Goal: Obtain resource: Download file/media

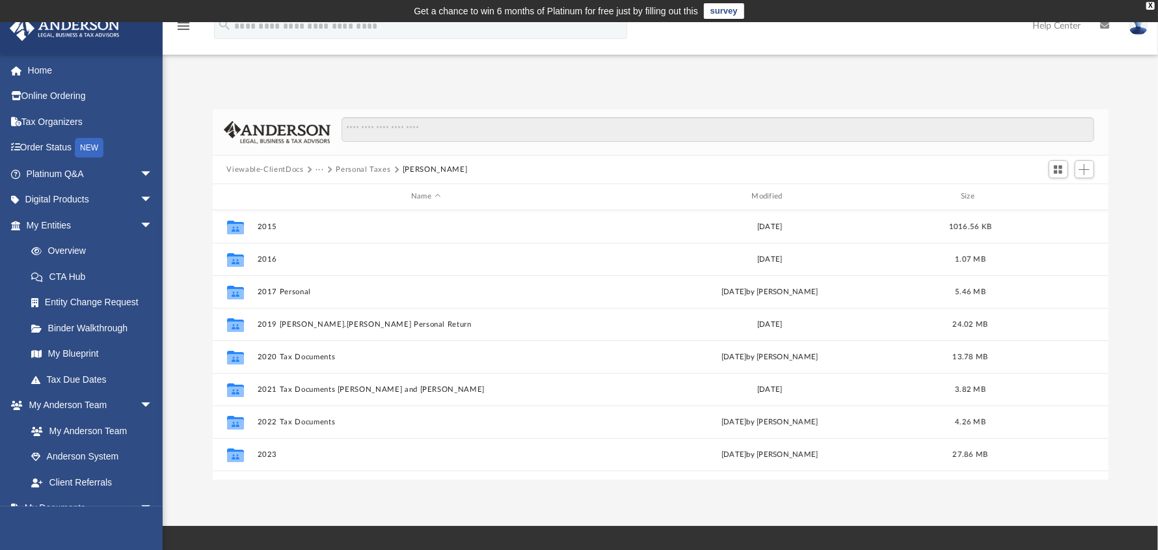
scroll to position [286, 886]
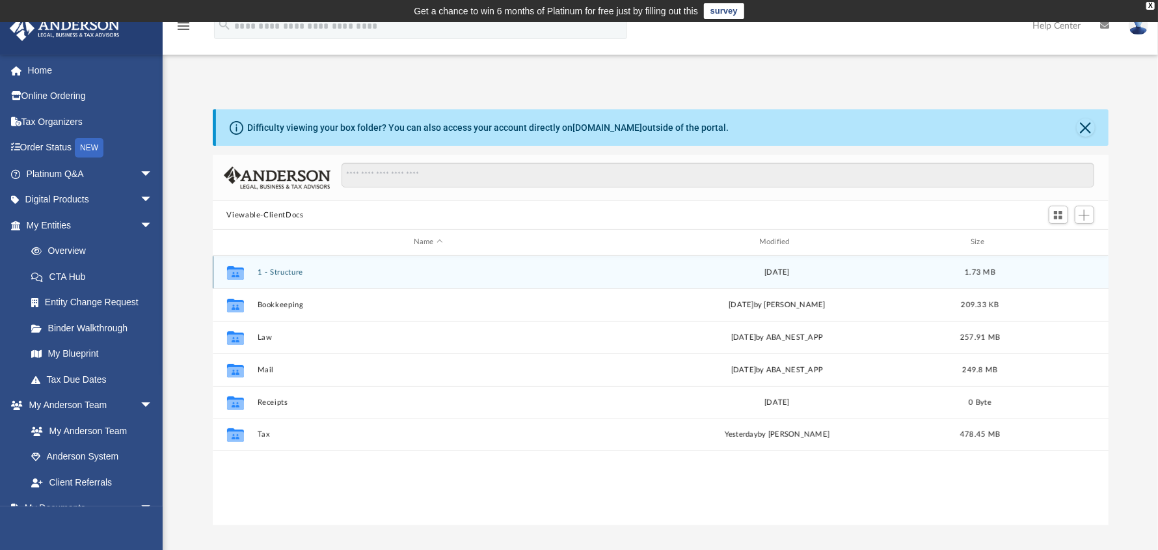
scroll to position [286, 886]
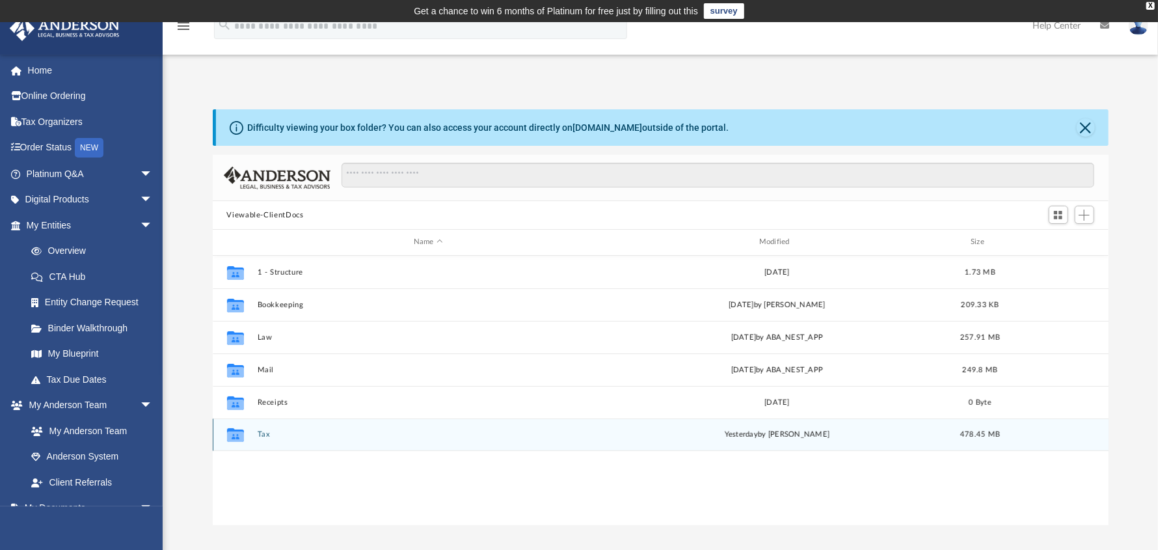
click at [260, 434] on button "Tax" at bounding box center [428, 434] width 343 height 8
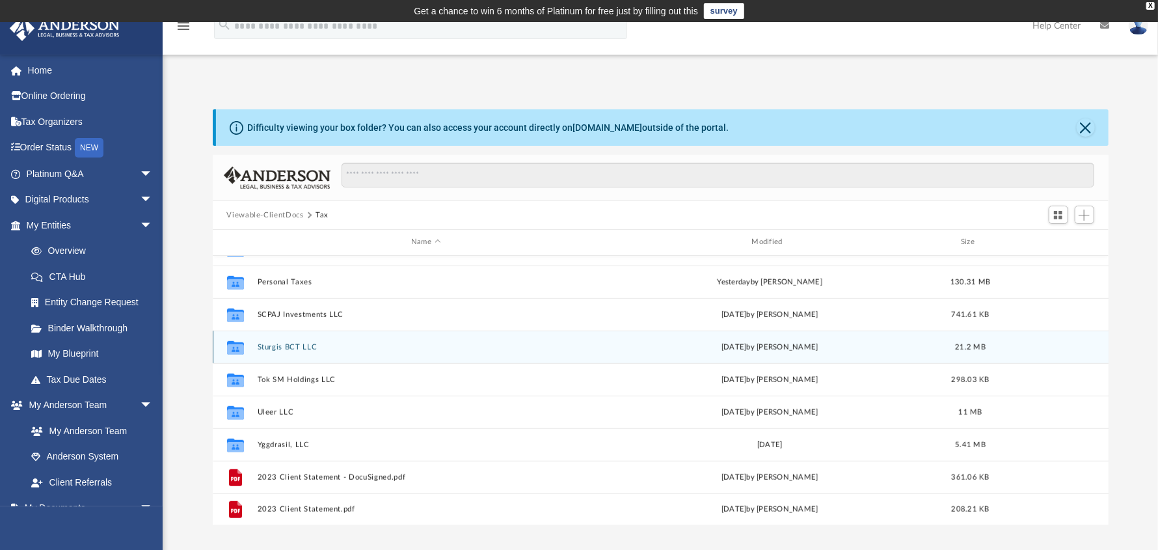
scroll to position [576, 0]
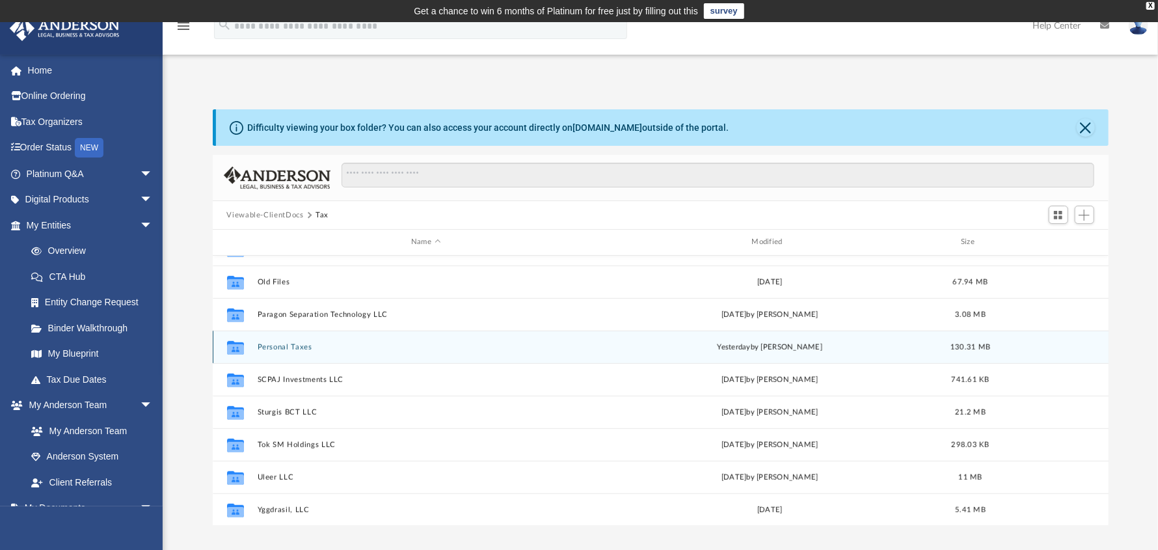
click at [291, 343] on button "Personal Taxes" at bounding box center [426, 347] width 338 height 8
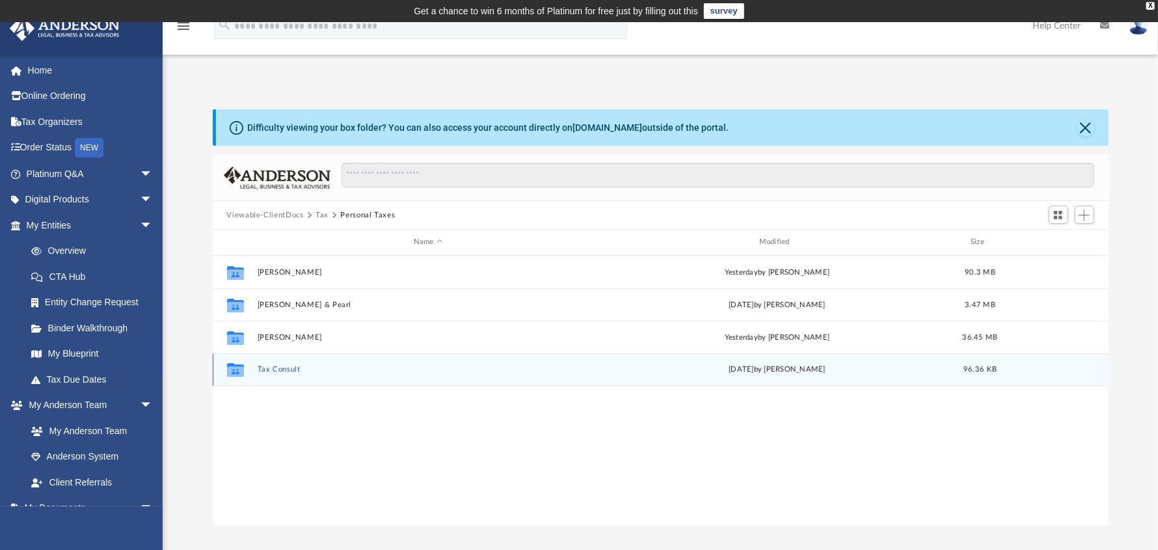
scroll to position [0, 0]
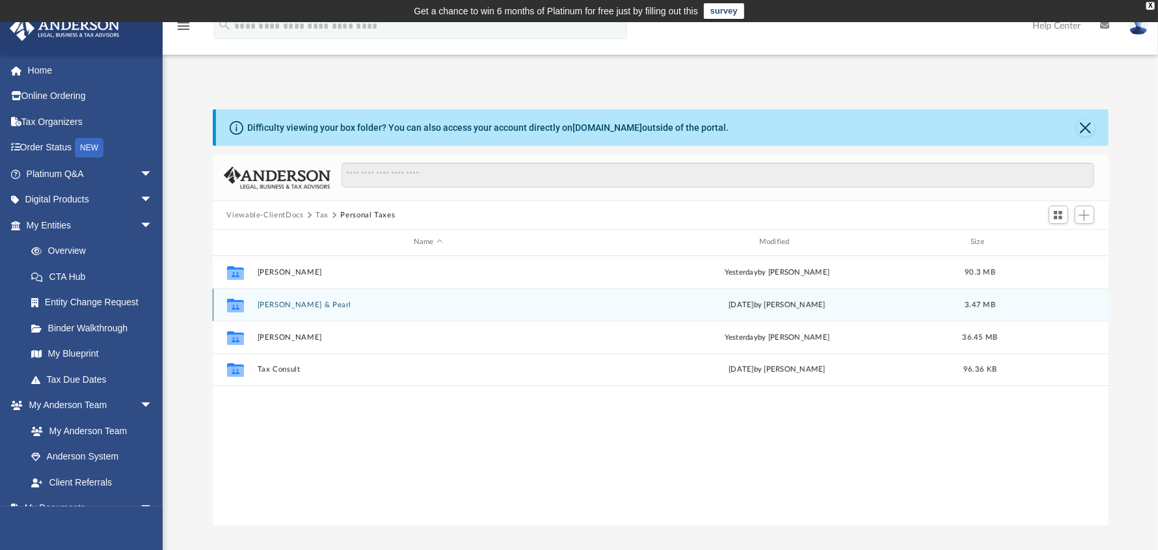
click at [296, 303] on button "[PERSON_NAME] & Pearl" at bounding box center [428, 305] width 343 height 8
click at [292, 304] on button "2023 Tax Documents" at bounding box center [428, 305] width 343 height 8
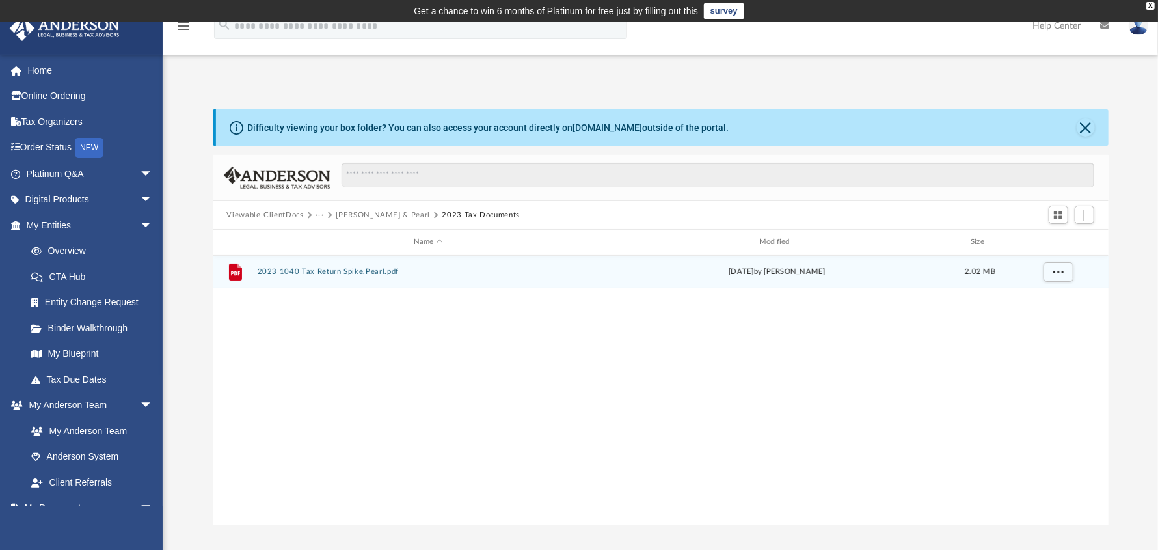
click at [332, 267] on button "2023 1040 Tax Return Spike.Pearl.pdf" at bounding box center [428, 271] width 343 height 8
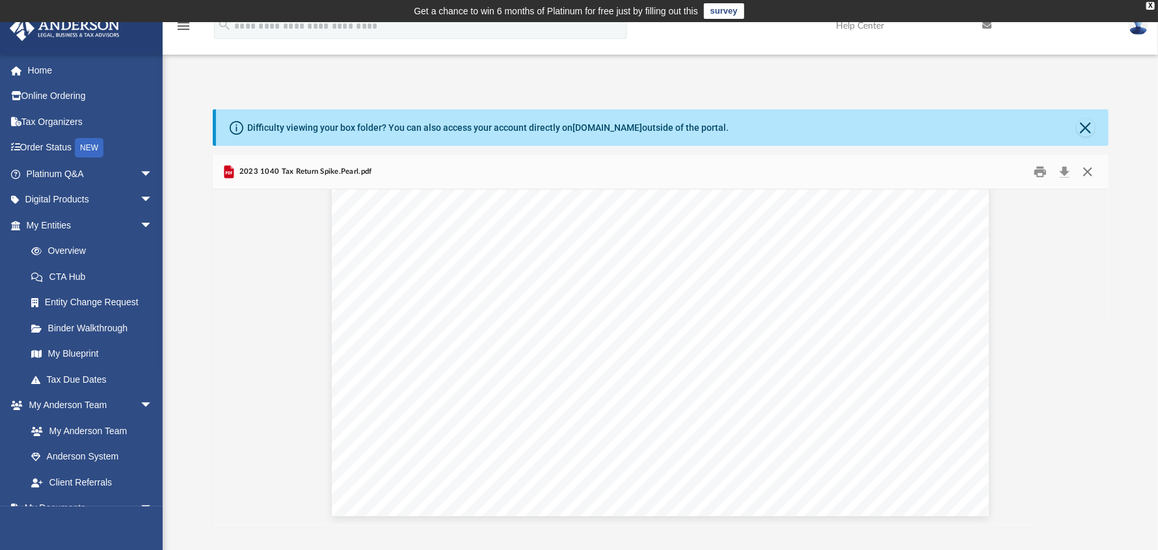
click at [1093, 172] on button "Close" at bounding box center [1087, 172] width 23 height 20
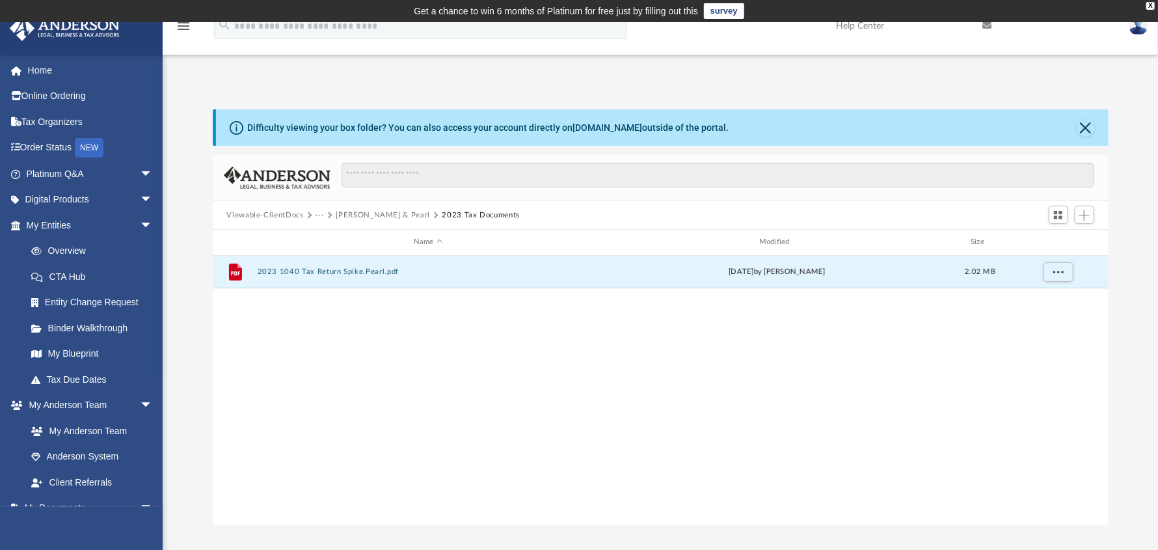
drag, startPoint x: 300, startPoint y: 355, endPoint x: 314, endPoint y: 358, distance: 14.8
click at [299, 355] on div "File 2023 1040 Tax Return Spike.Pearl.pdf [DATE] by [PERSON_NAME] 2.02 MB" at bounding box center [661, 390] width 896 height 269
click at [396, 210] on button "[PERSON_NAME] & Pearl" at bounding box center [383, 215] width 94 height 12
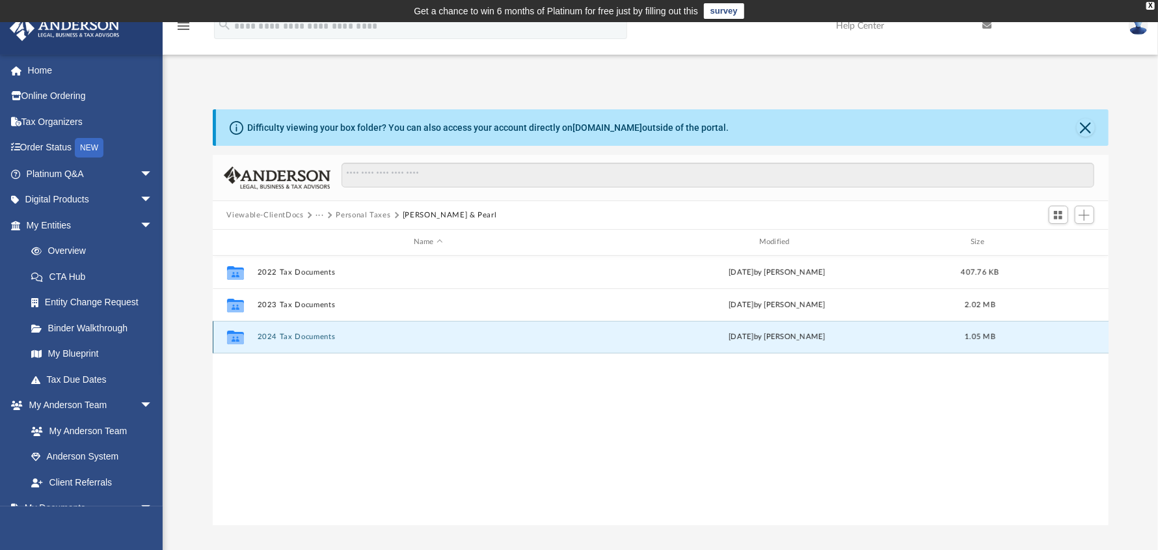
click at [325, 334] on button "2024 Tax Documents" at bounding box center [428, 336] width 343 height 8
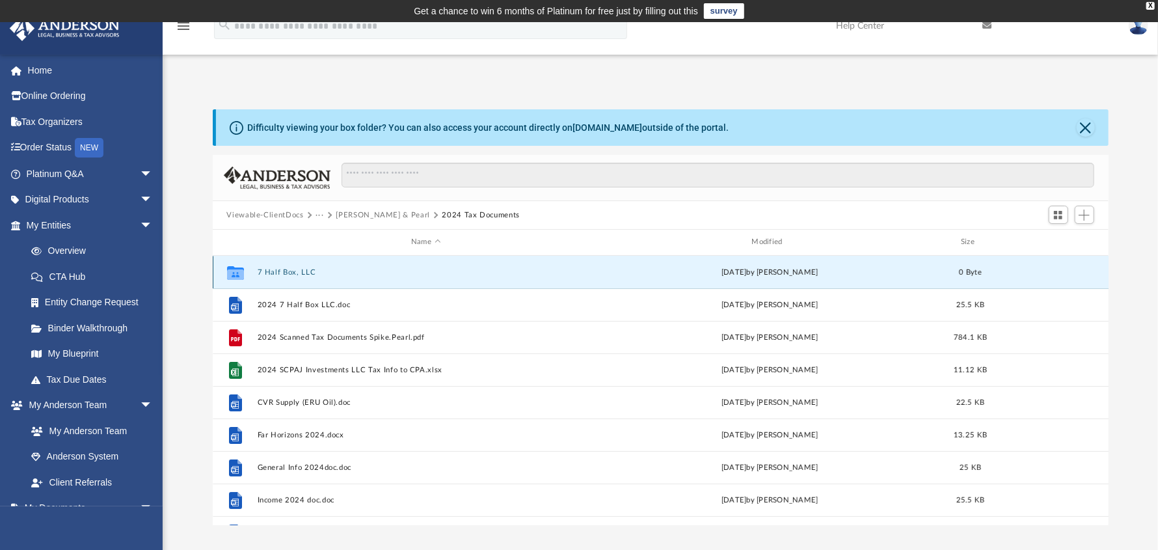
click at [277, 273] on button "7 Half Box, LLC" at bounding box center [426, 272] width 338 height 8
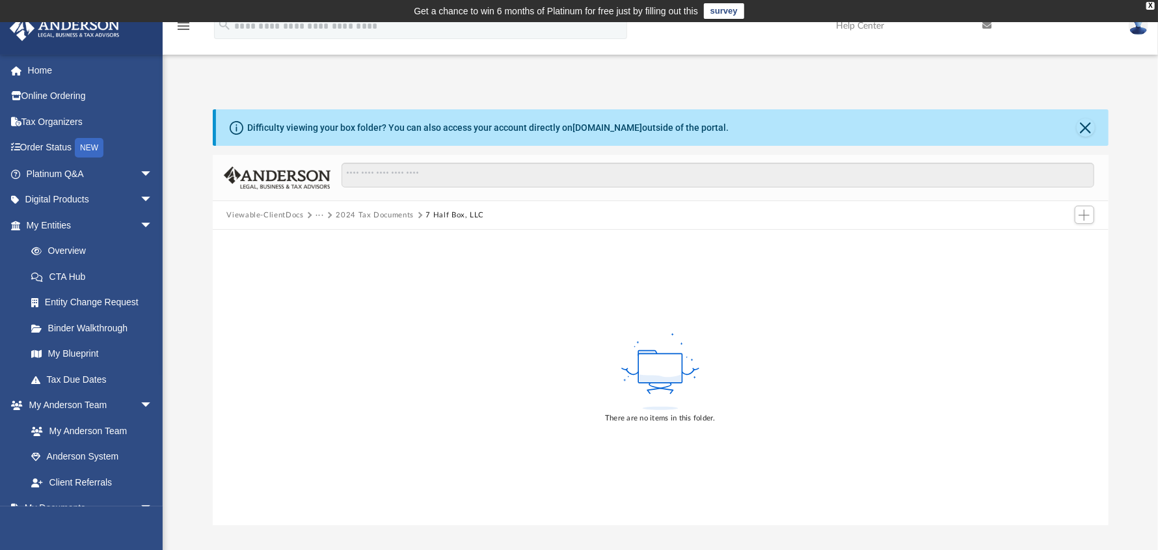
click at [440, 293] on div "There are no items in this folder." at bounding box center [661, 377] width 896 height 295
click at [399, 209] on button "2024 Tax Documents" at bounding box center [375, 215] width 78 height 12
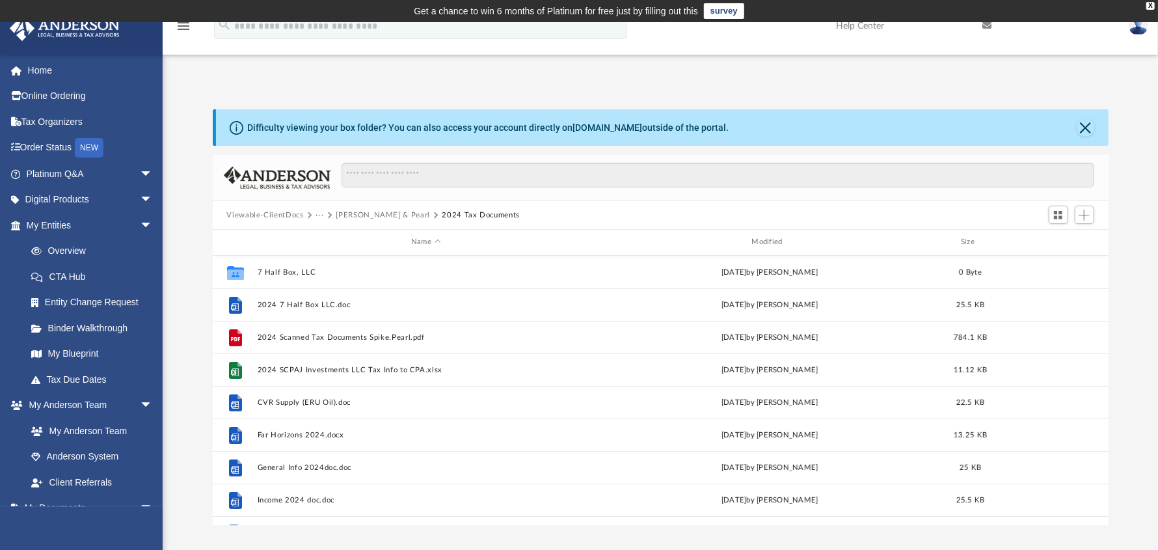
scroll to position [286, 886]
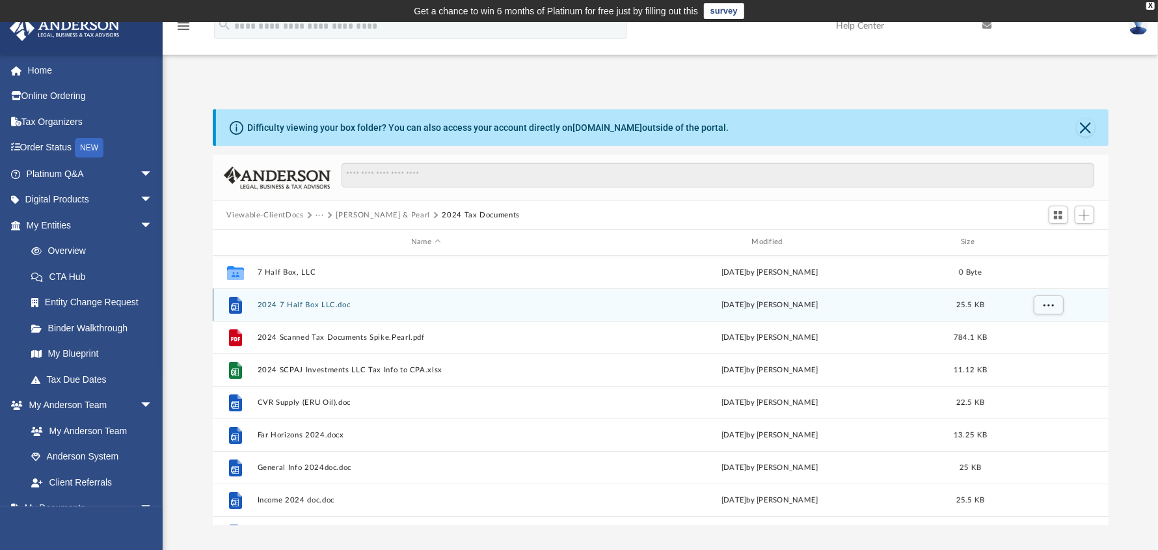
click at [308, 304] on button "2024 7 Half Box LLC.doc" at bounding box center [426, 305] width 338 height 8
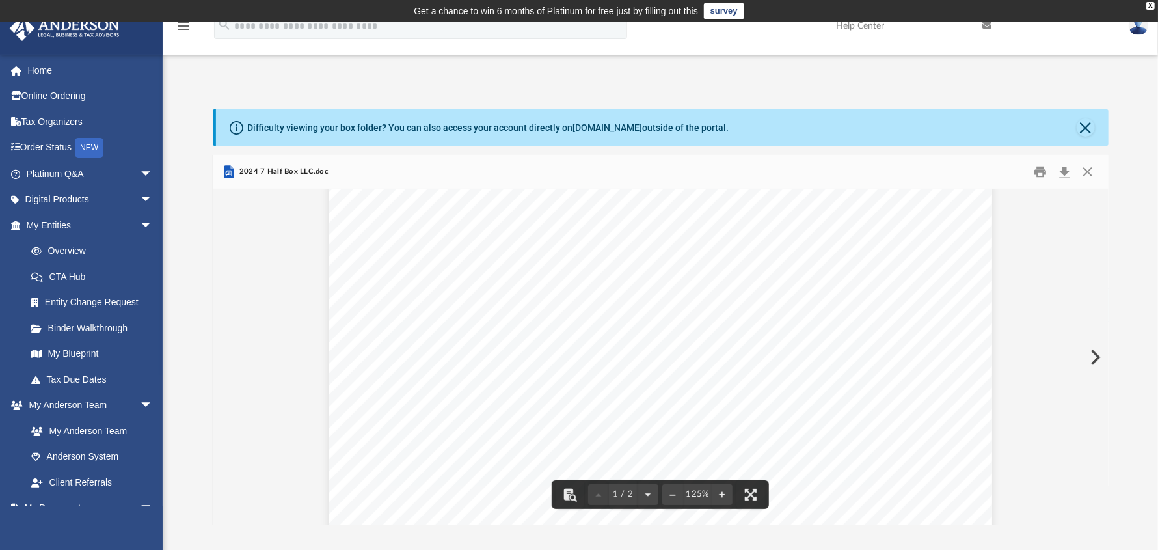
scroll to position [0, 0]
click at [1083, 130] on button "Close" at bounding box center [1086, 127] width 18 height 18
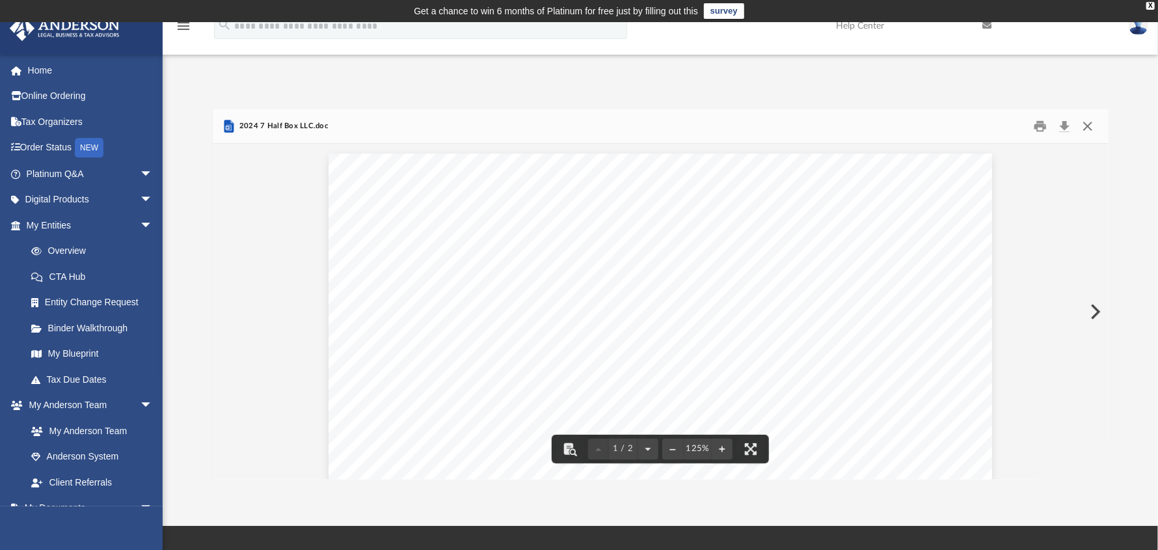
click at [1086, 129] on button "Close" at bounding box center [1087, 126] width 23 height 20
